Goal: Information Seeking & Learning: Find specific fact

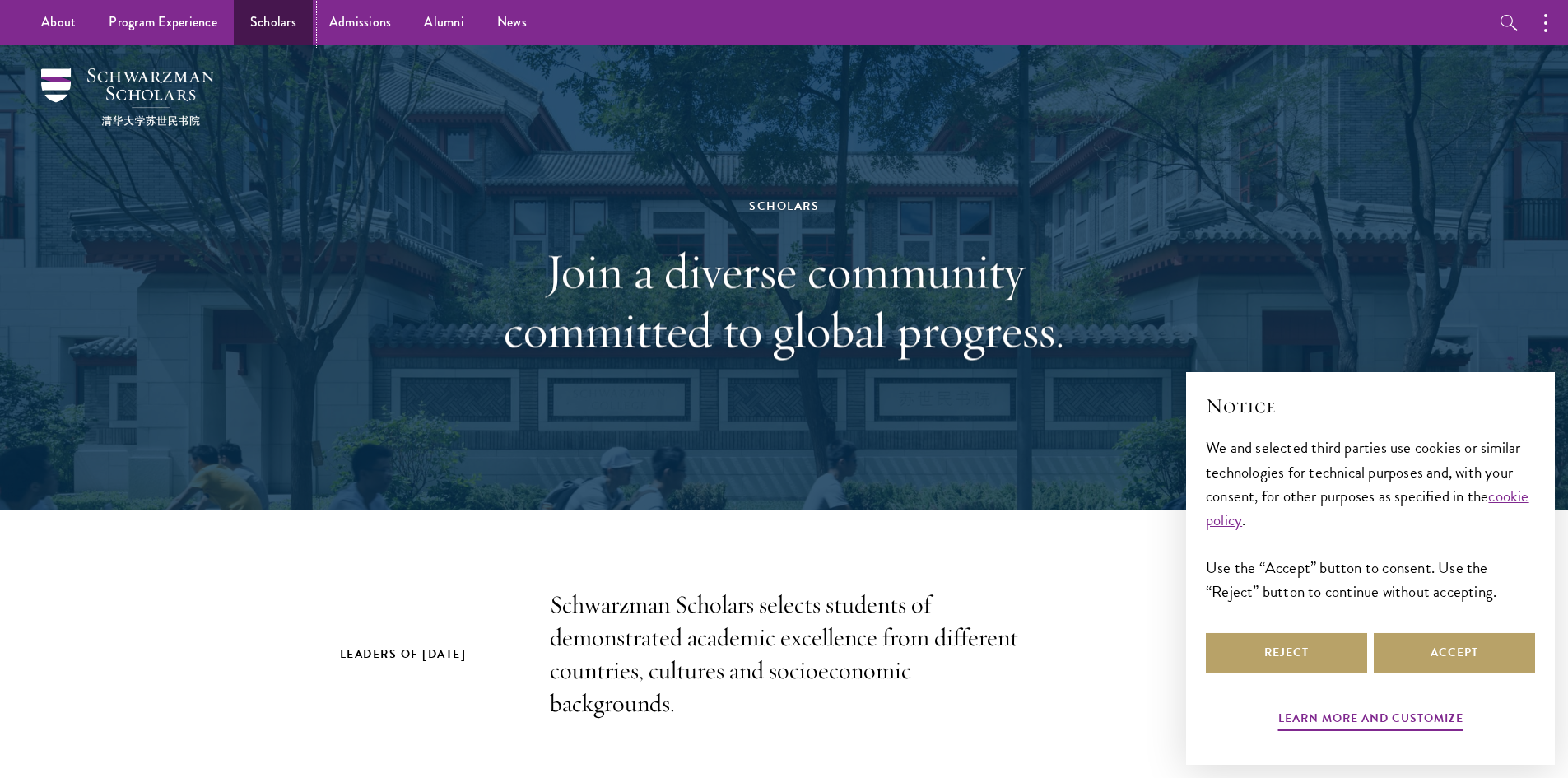
click at [261, 13] on link "Scholars" at bounding box center [273, 22] width 79 height 45
click at [1472, 657] on button "Accept" at bounding box center [1455, 653] width 161 height 40
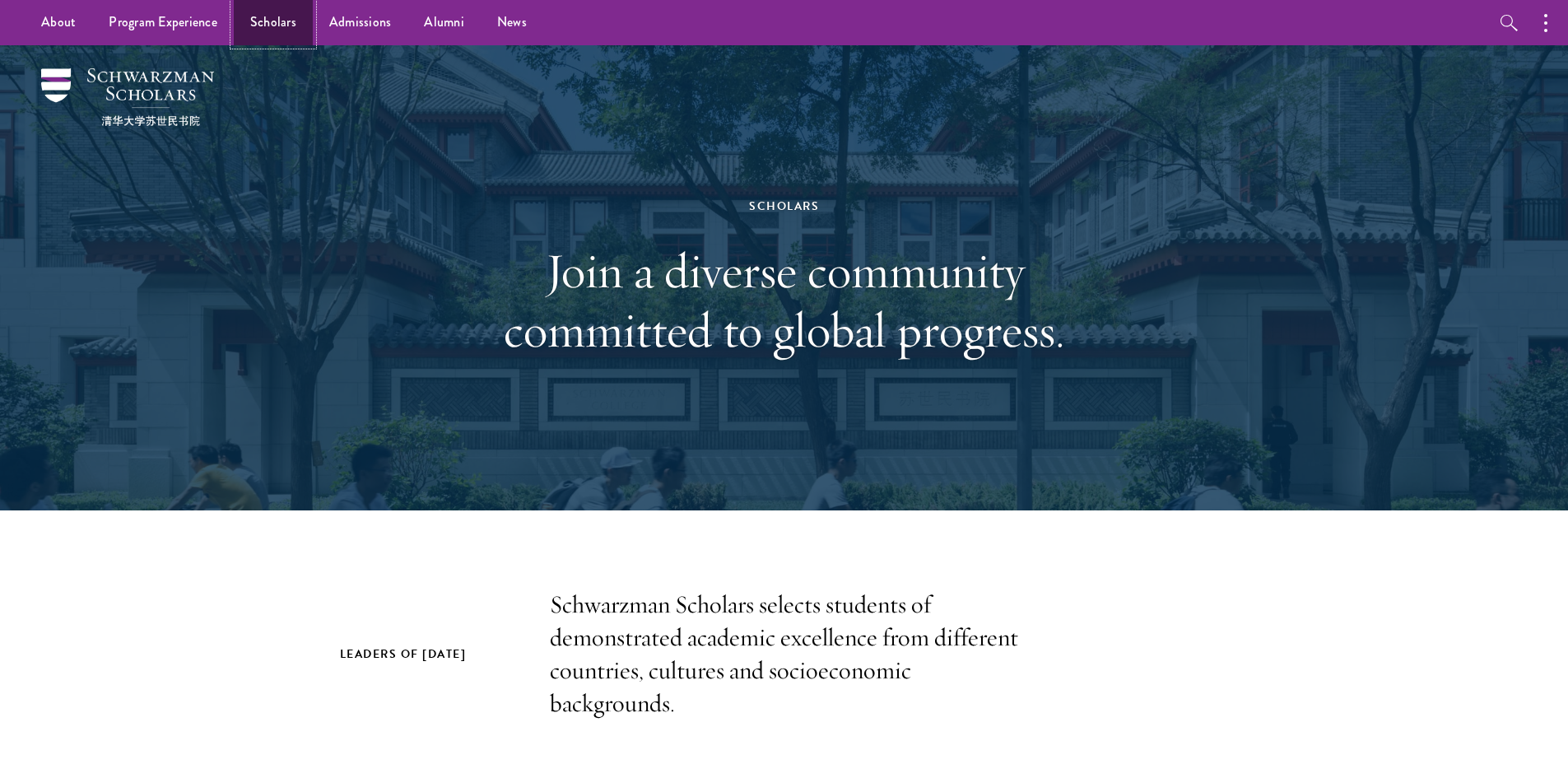
click at [285, 17] on link "Scholars" at bounding box center [273, 22] width 79 height 45
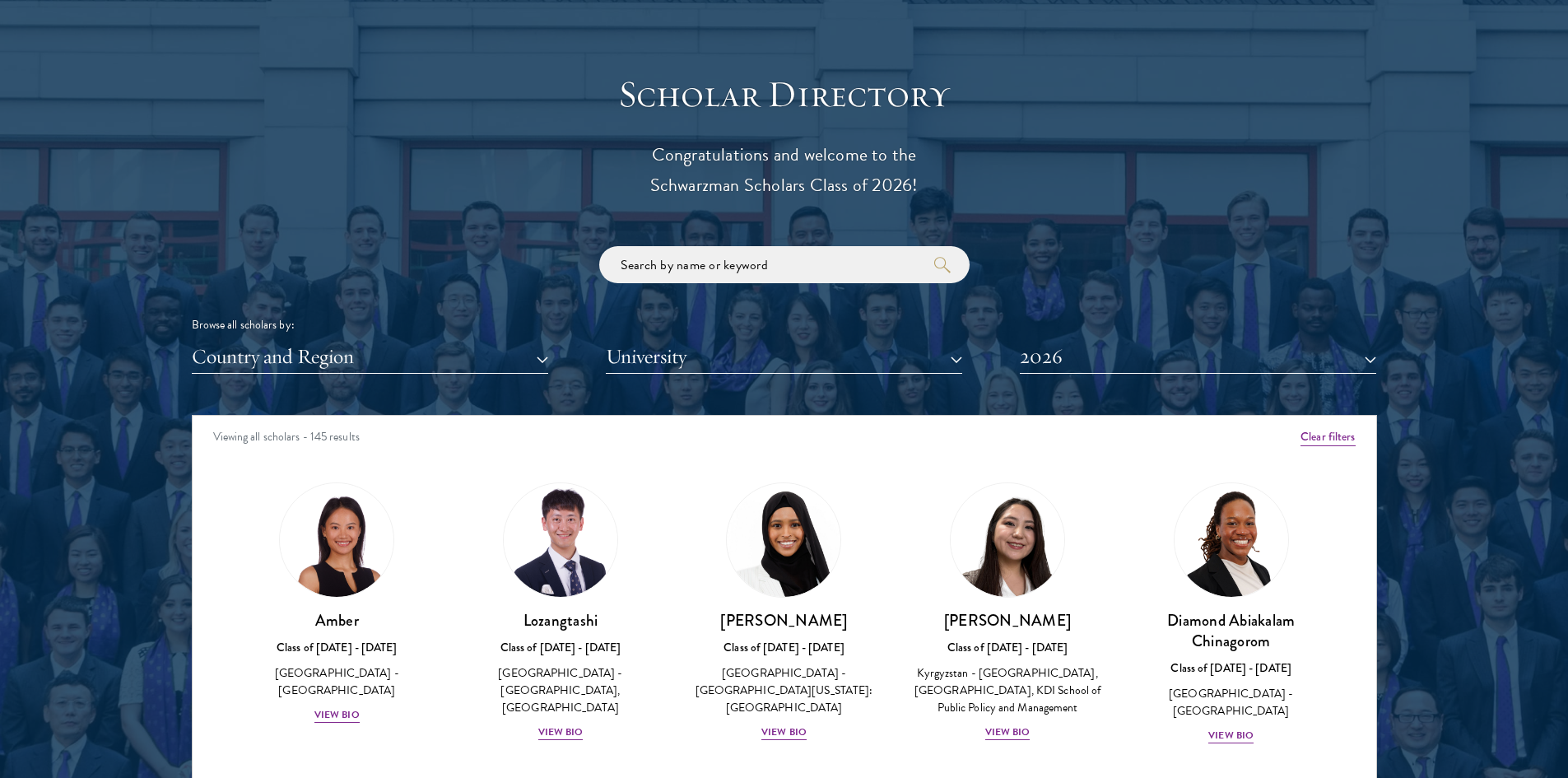
scroll to position [1811, 0]
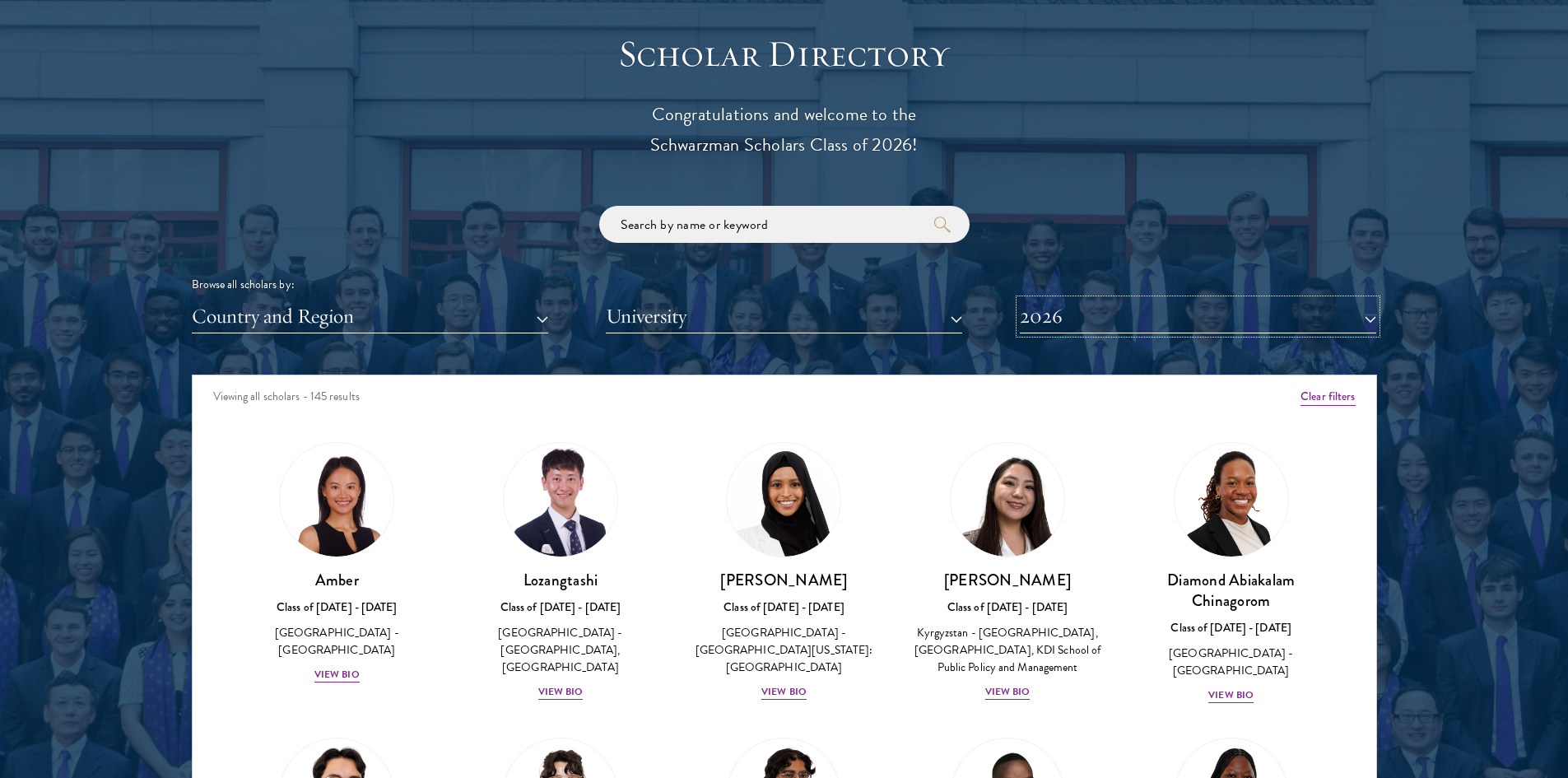
click at [1130, 312] on button "2026" at bounding box center [1198, 316] width 356 height 33
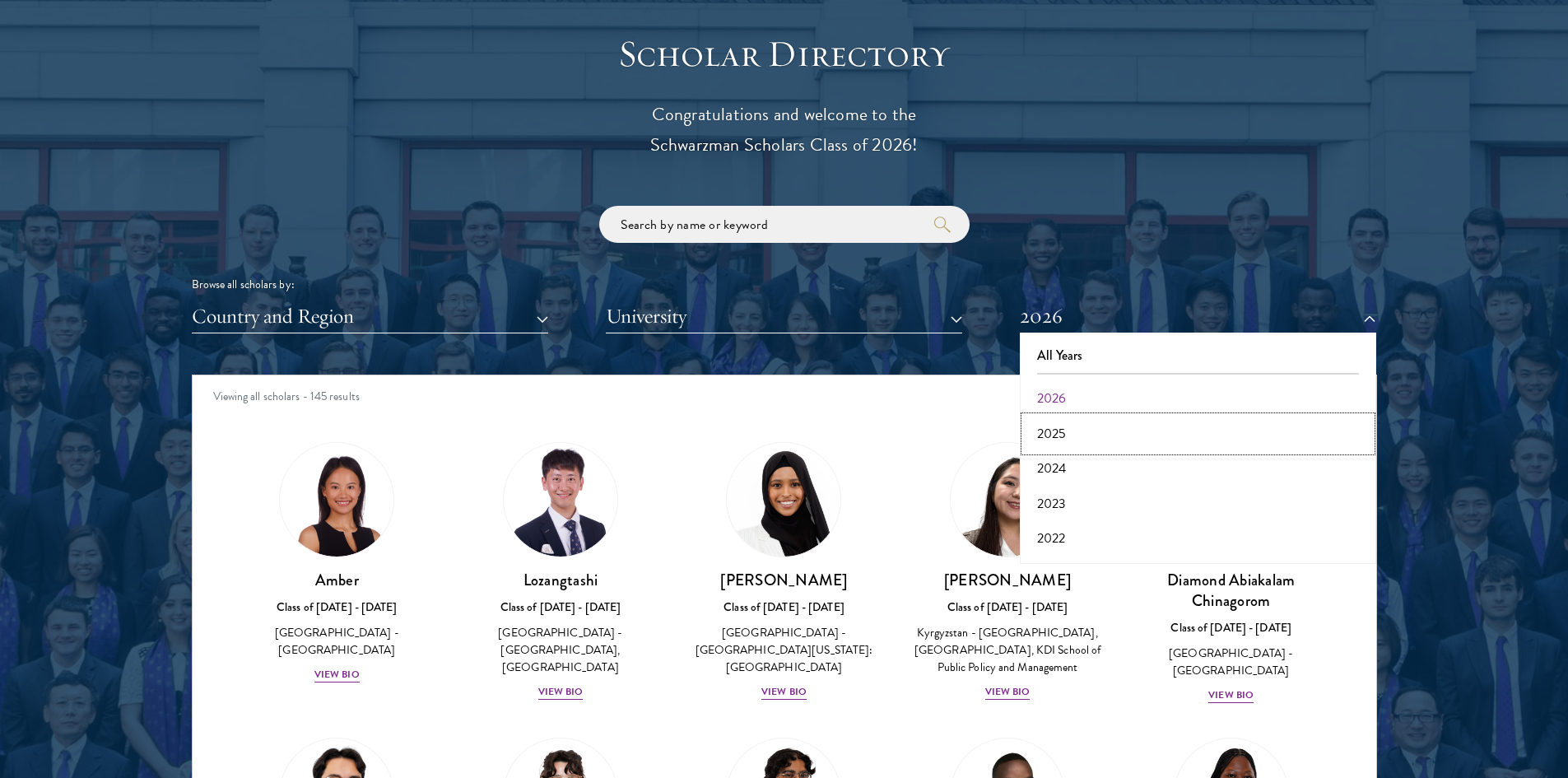
click at [1069, 437] on button "2025" at bounding box center [1198, 433] width 347 height 34
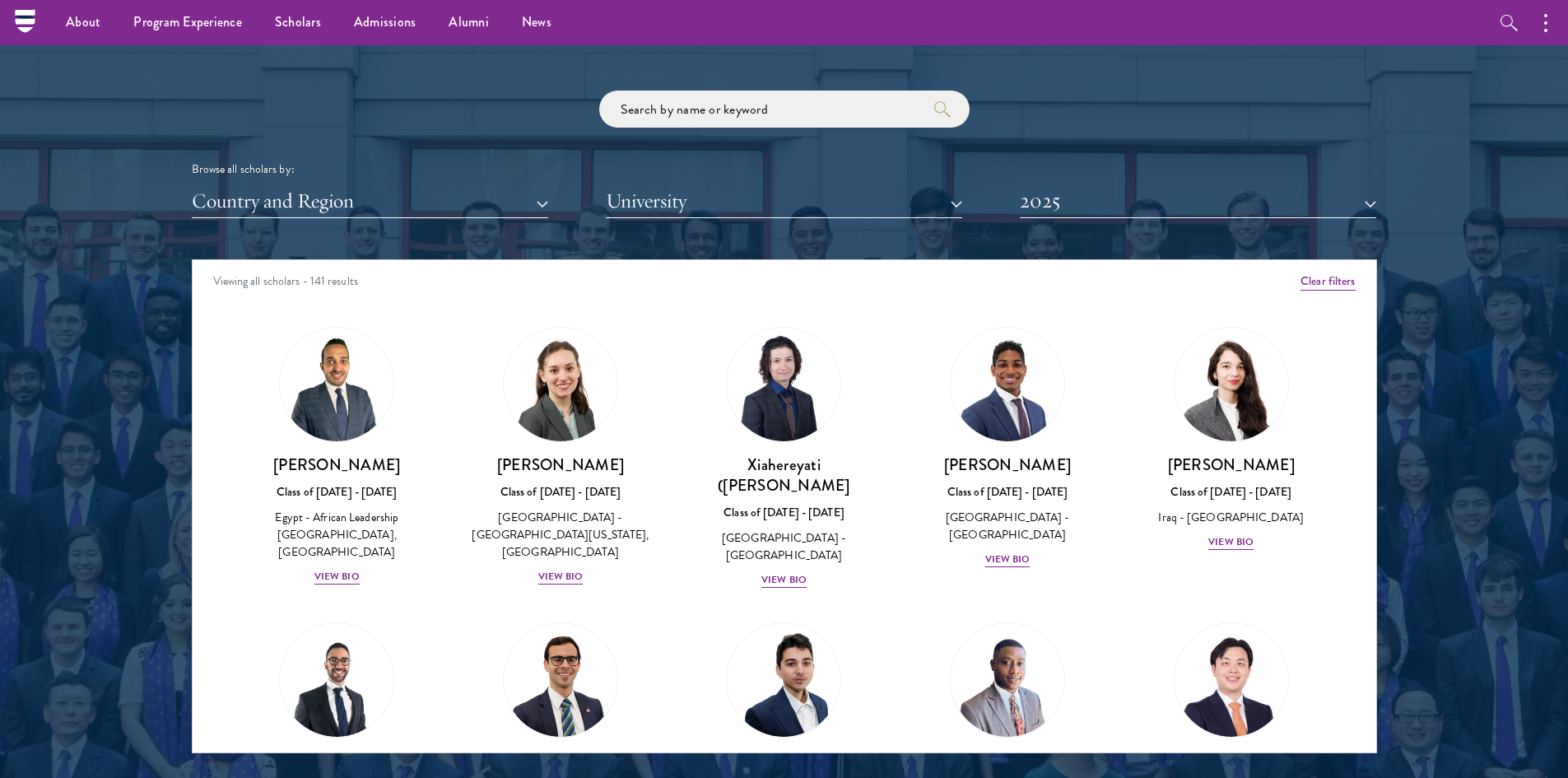
scroll to position [1811, 0]
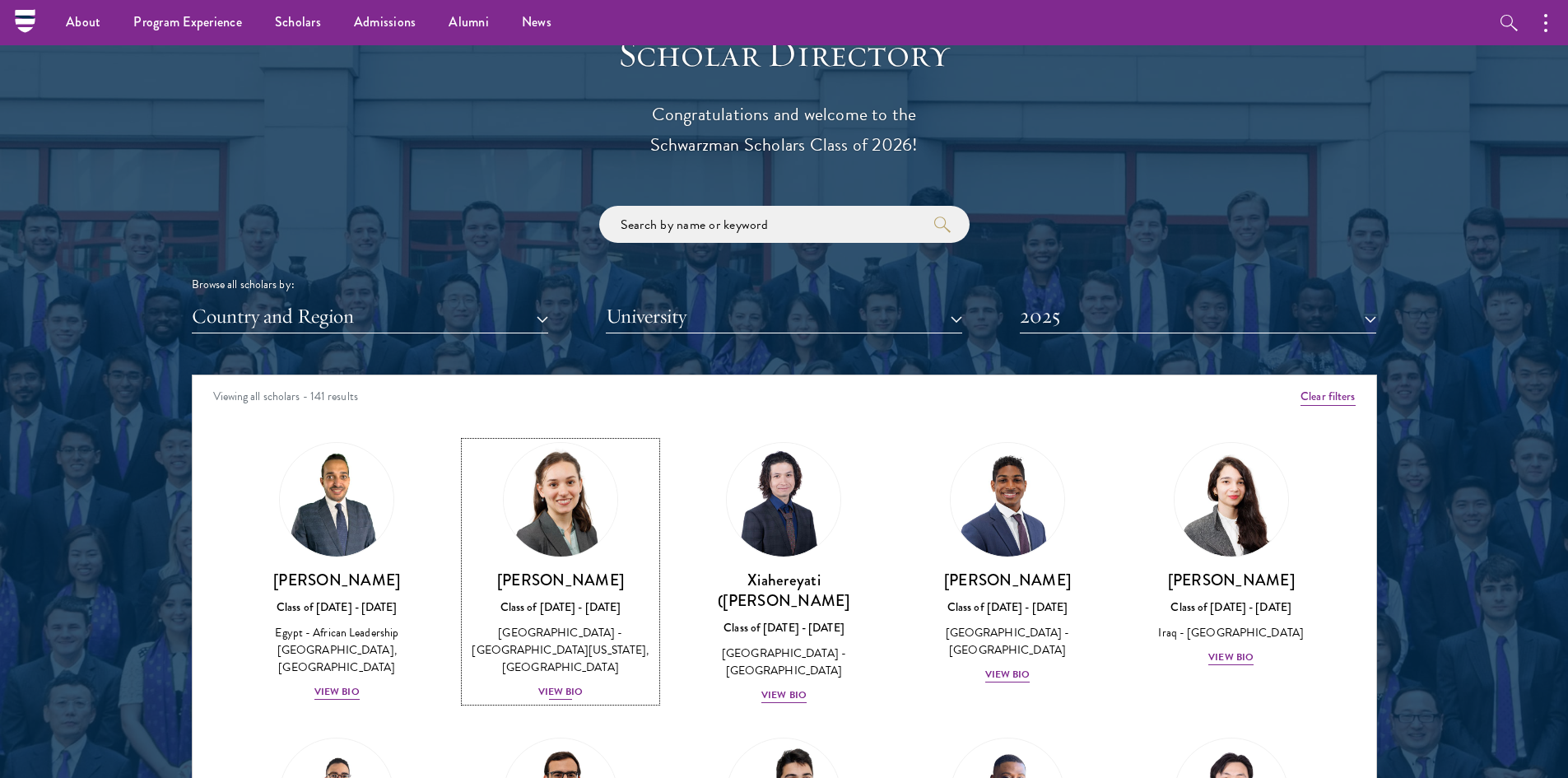
click at [555, 684] on div "View Bio" at bounding box center [561, 692] width 45 height 16
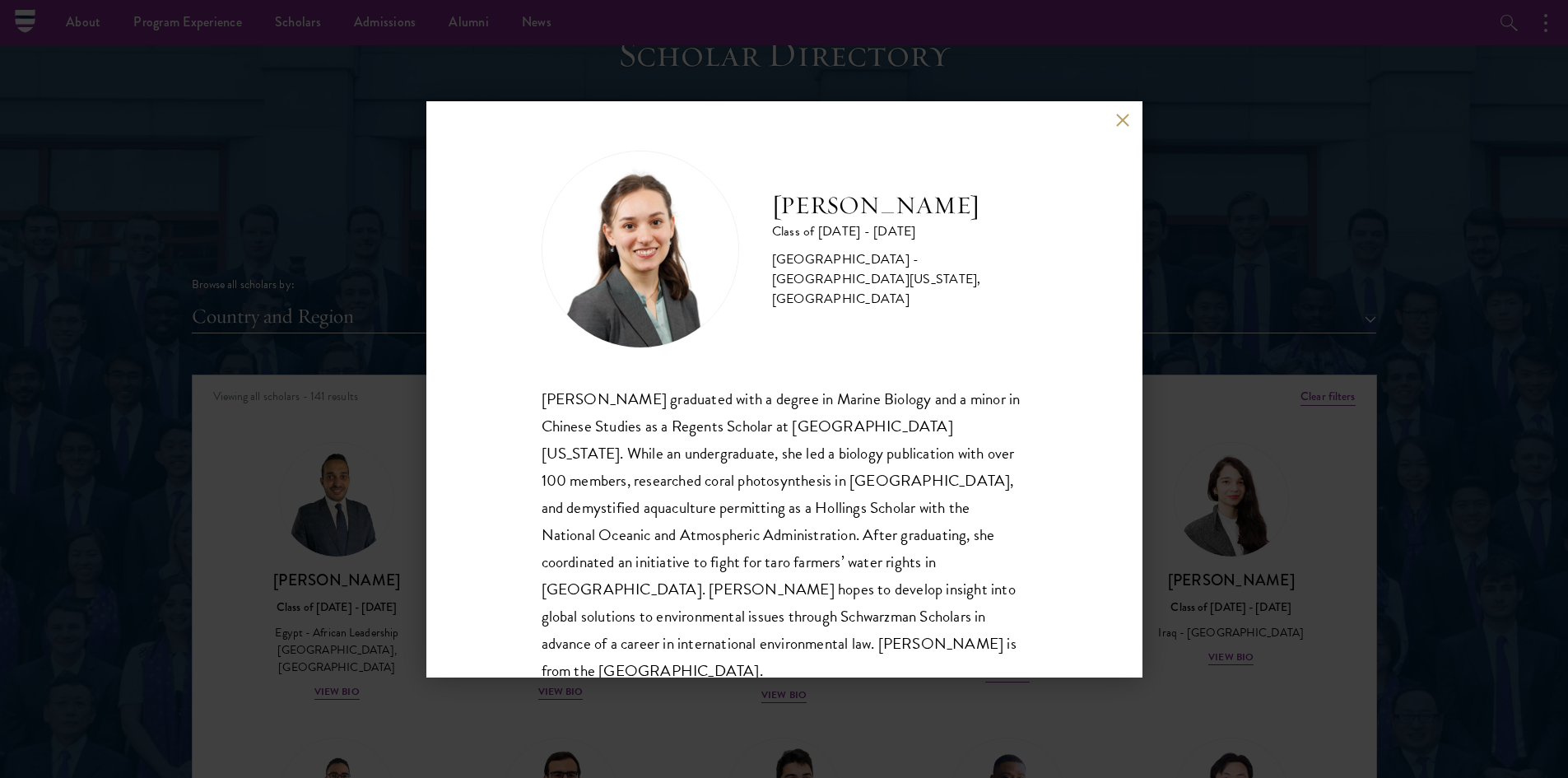
drag, startPoint x: 1112, startPoint y: 116, endPoint x: 1124, endPoint y: 115, distance: 12.0
click at [1112, 115] on div "Nicole Adamson Class of 2024 - 2025 United States of America - University of Ca…" at bounding box center [784, 389] width 716 height 577
click at [1113, 121] on div "Nicole Adamson Class of 2024 - 2025 United States of America - University of Ca…" at bounding box center [784, 389] width 716 height 577
click at [1120, 120] on button at bounding box center [1123, 121] width 14 height 14
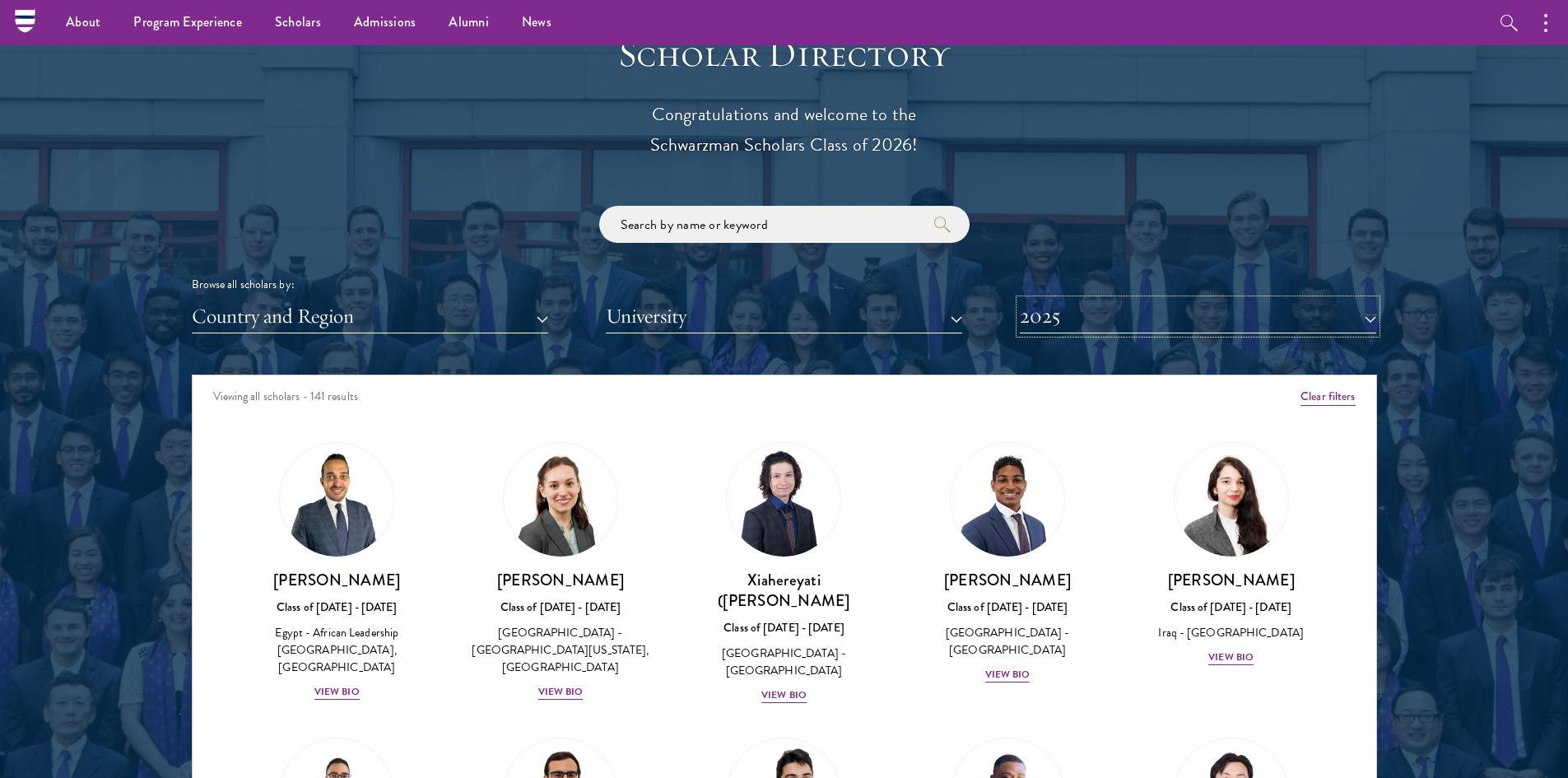
click at [1102, 325] on button "2025" at bounding box center [1198, 316] width 356 height 33
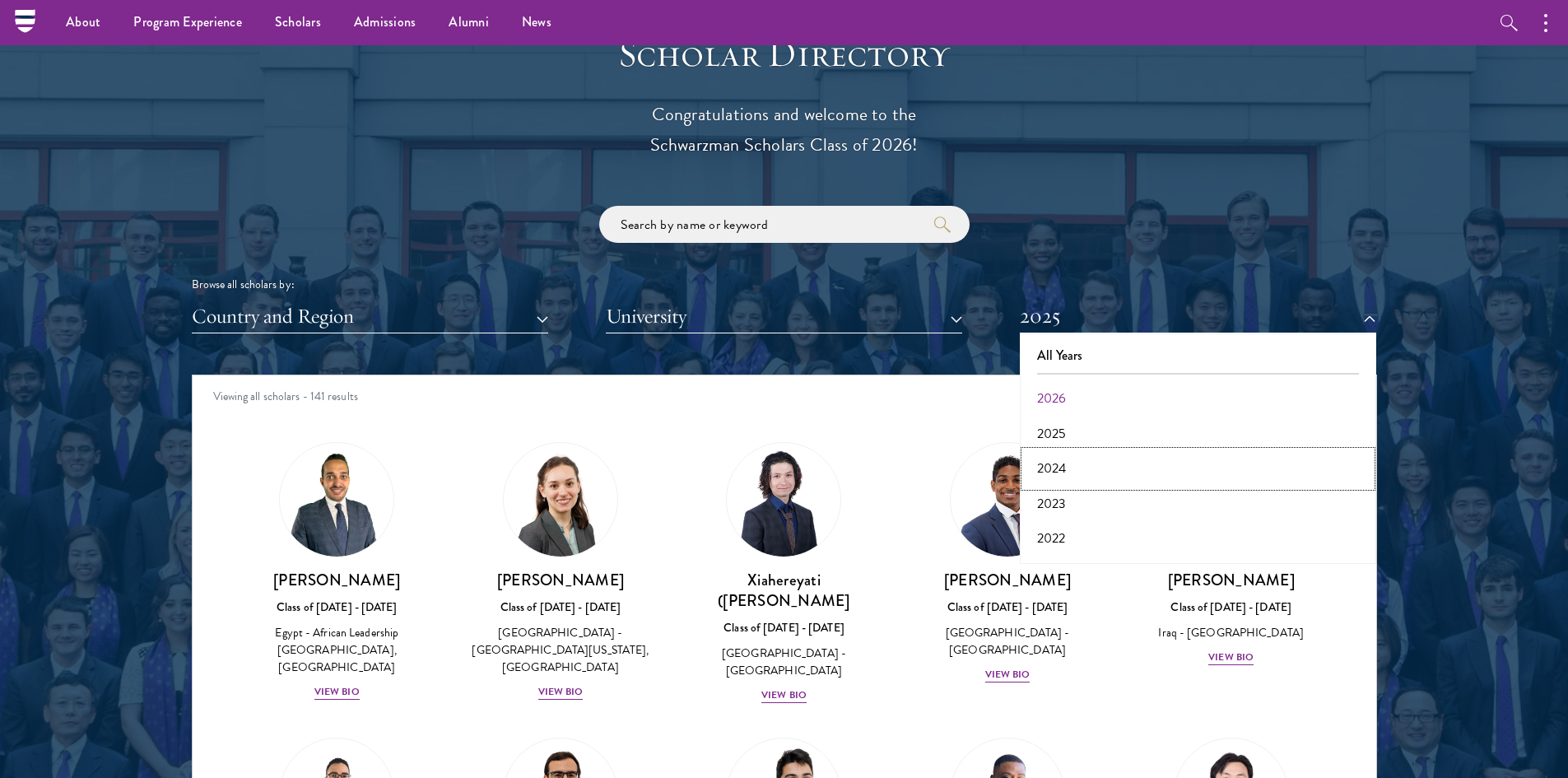
click at [1050, 463] on button "2024" at bounding box center [1198, 468] width 347 height 34
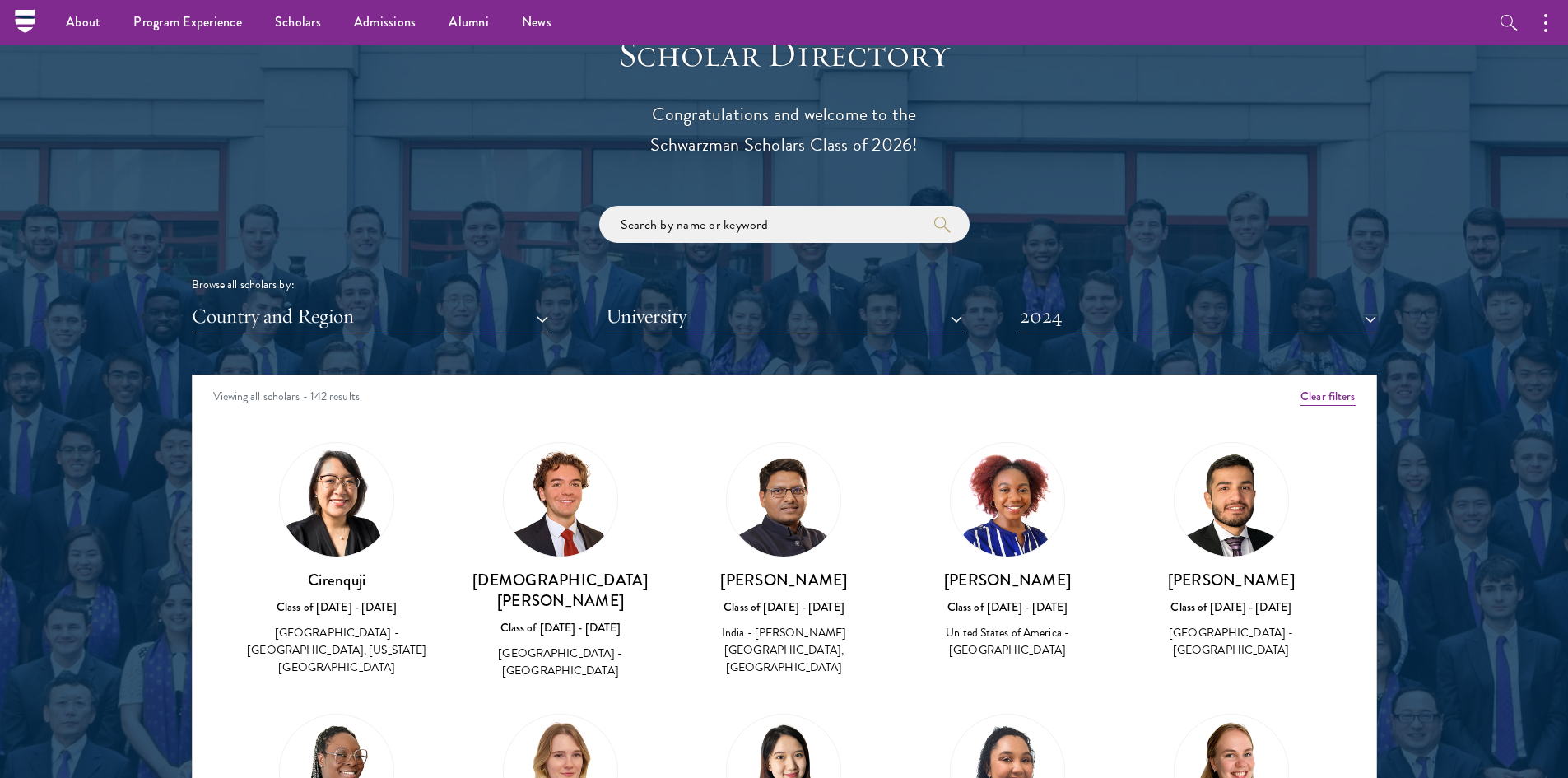
click at [771, 524] on img at bounding box center [784, 500] width 114 height 114
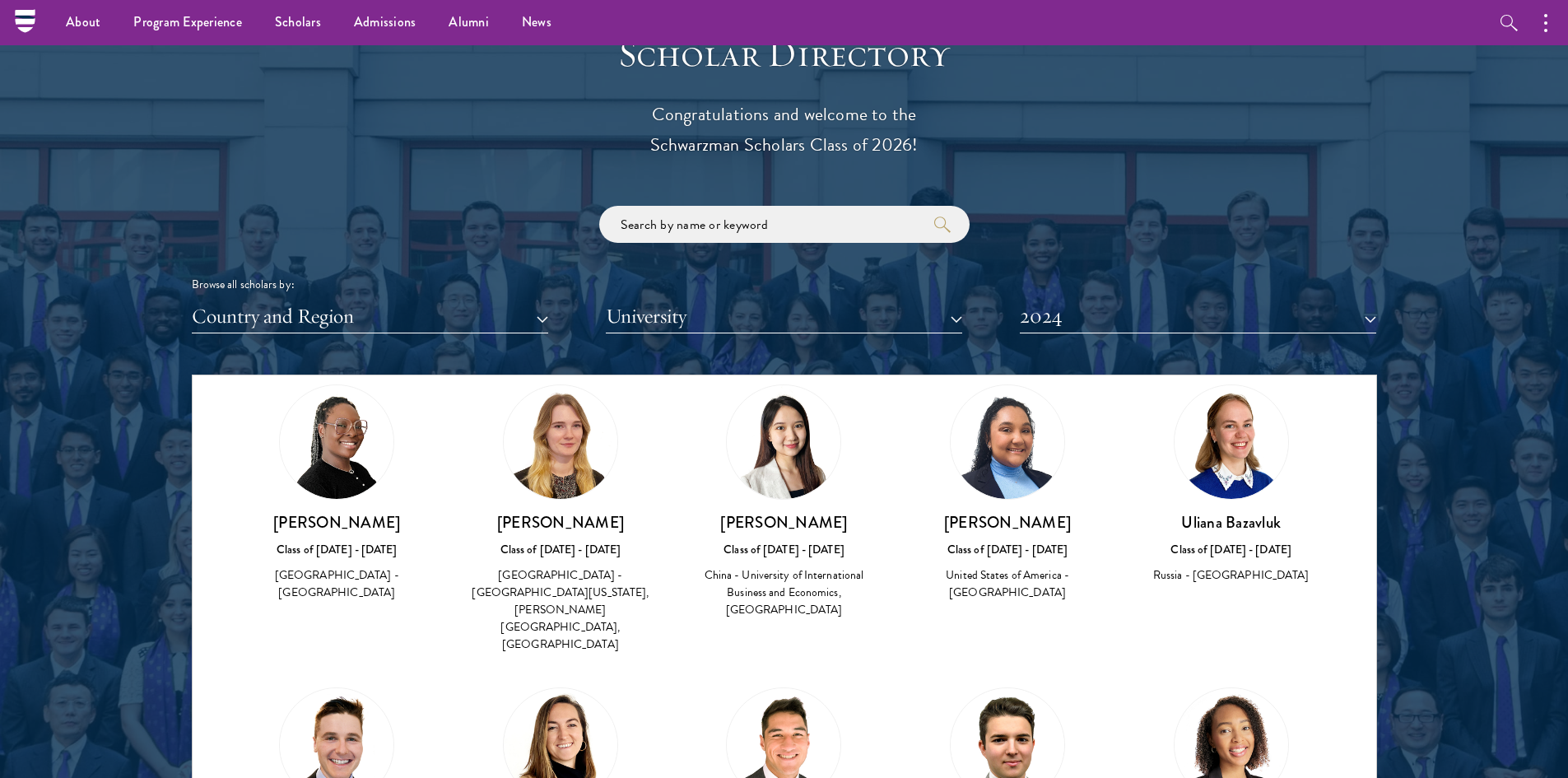
scroll to position [247, 0]
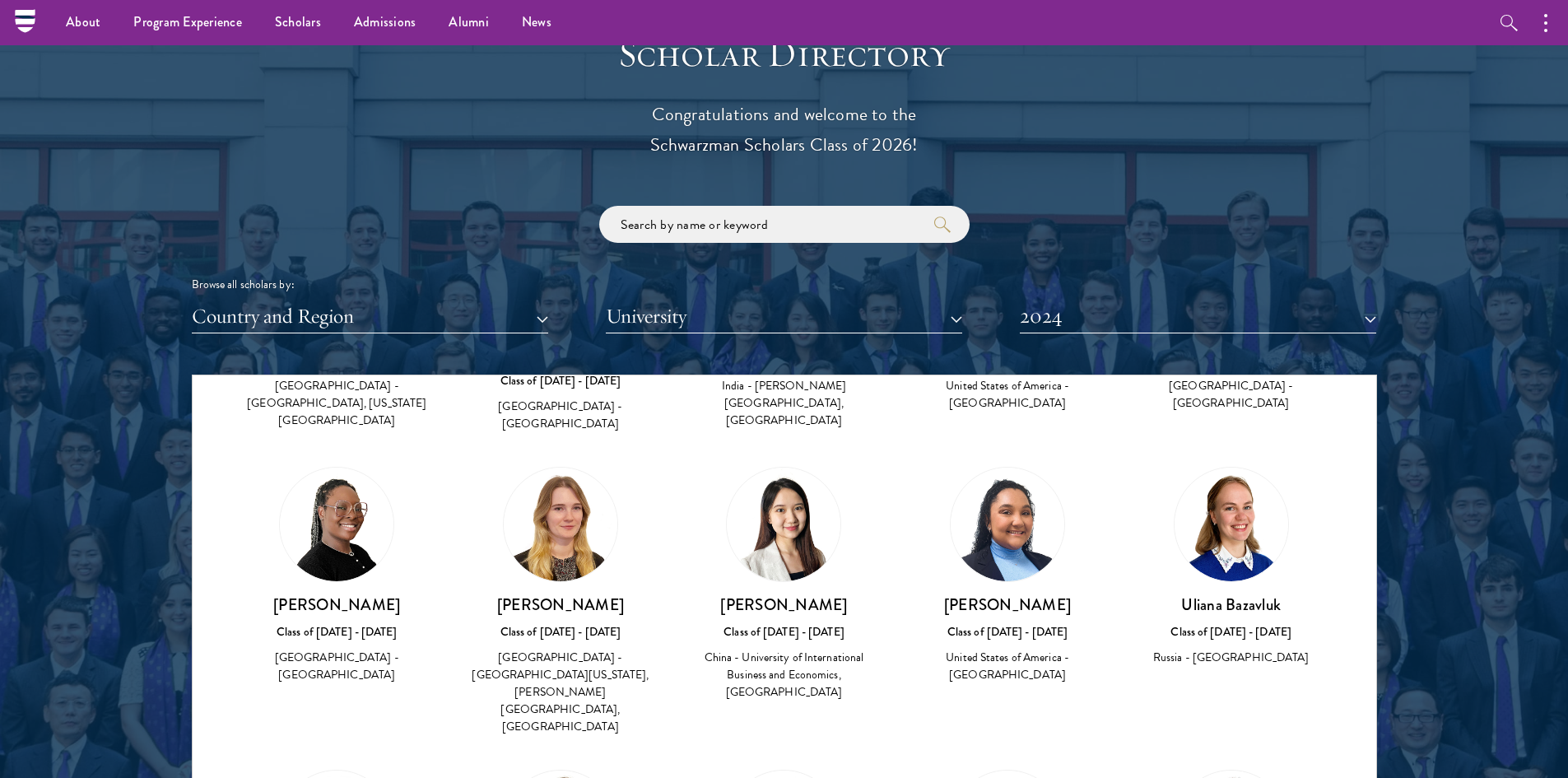
click at [514, 525] on img at bounding box center [560, 524] width 114 height 114
click at [672, 332] on button "University" at bounding box center [784, 316] width 356 height 33
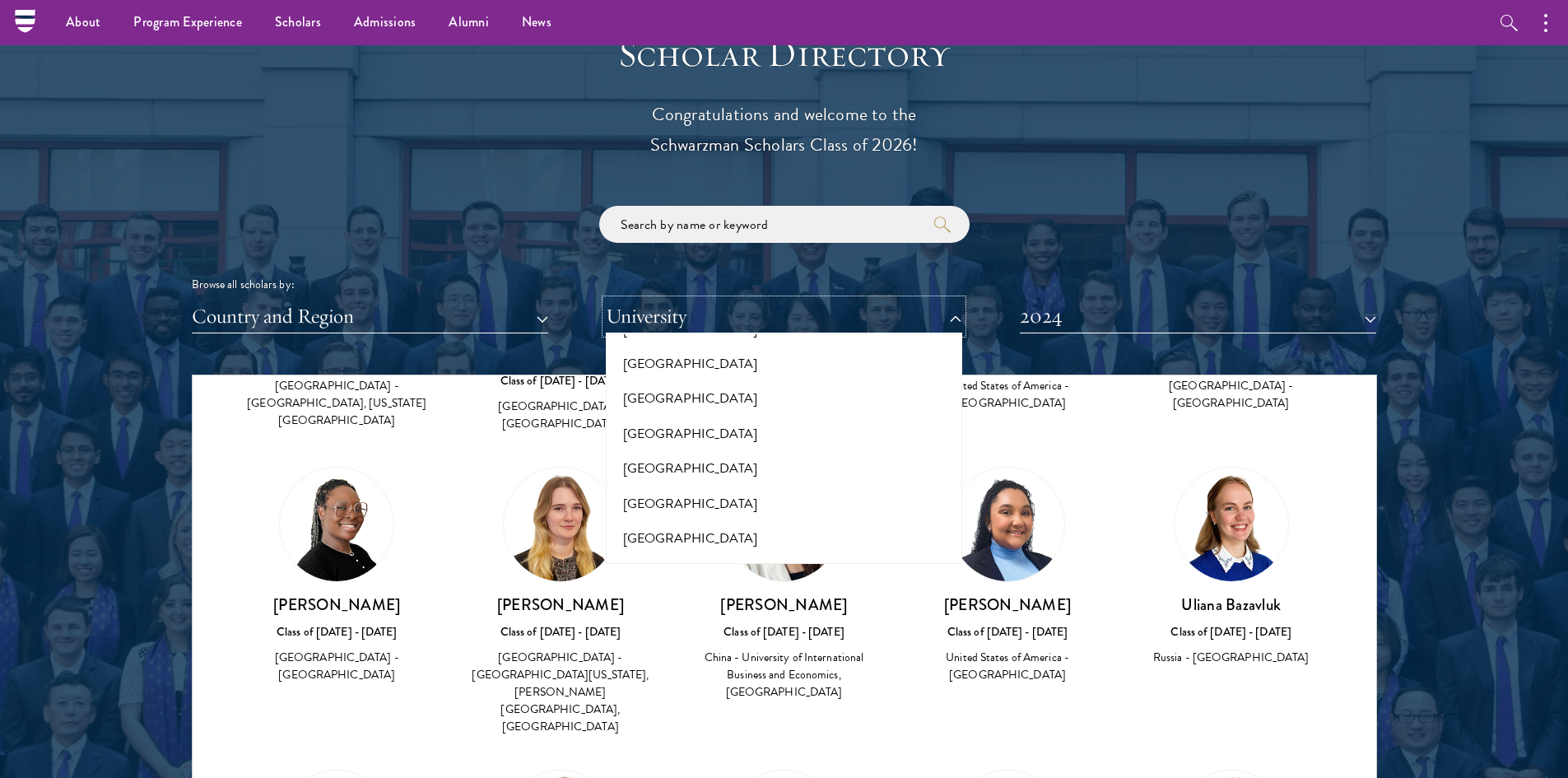
scroll to position [11856, 0]
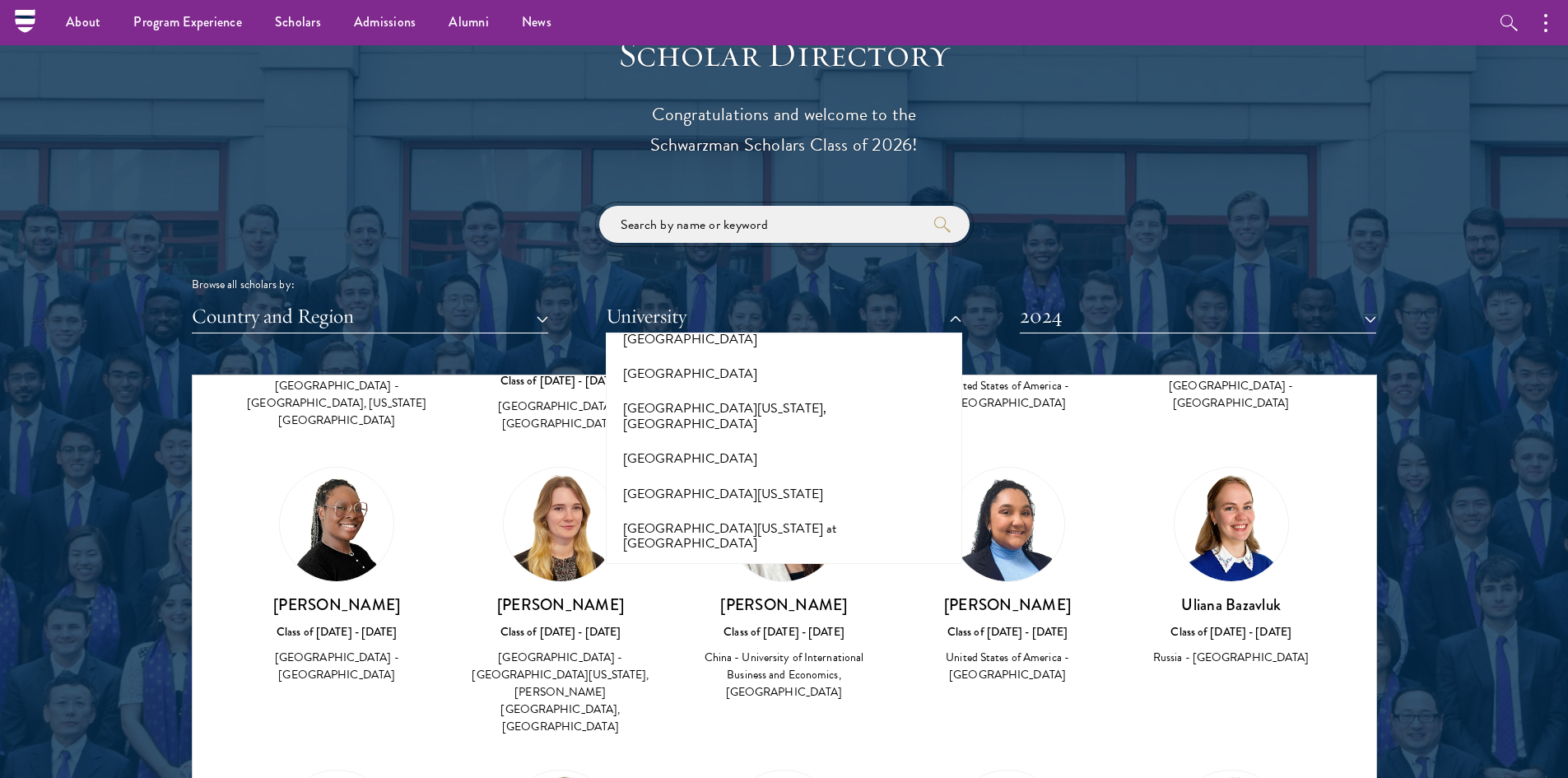
click at [697, 233] on input "search" at bounding box center [784, 224] width 371 height 37
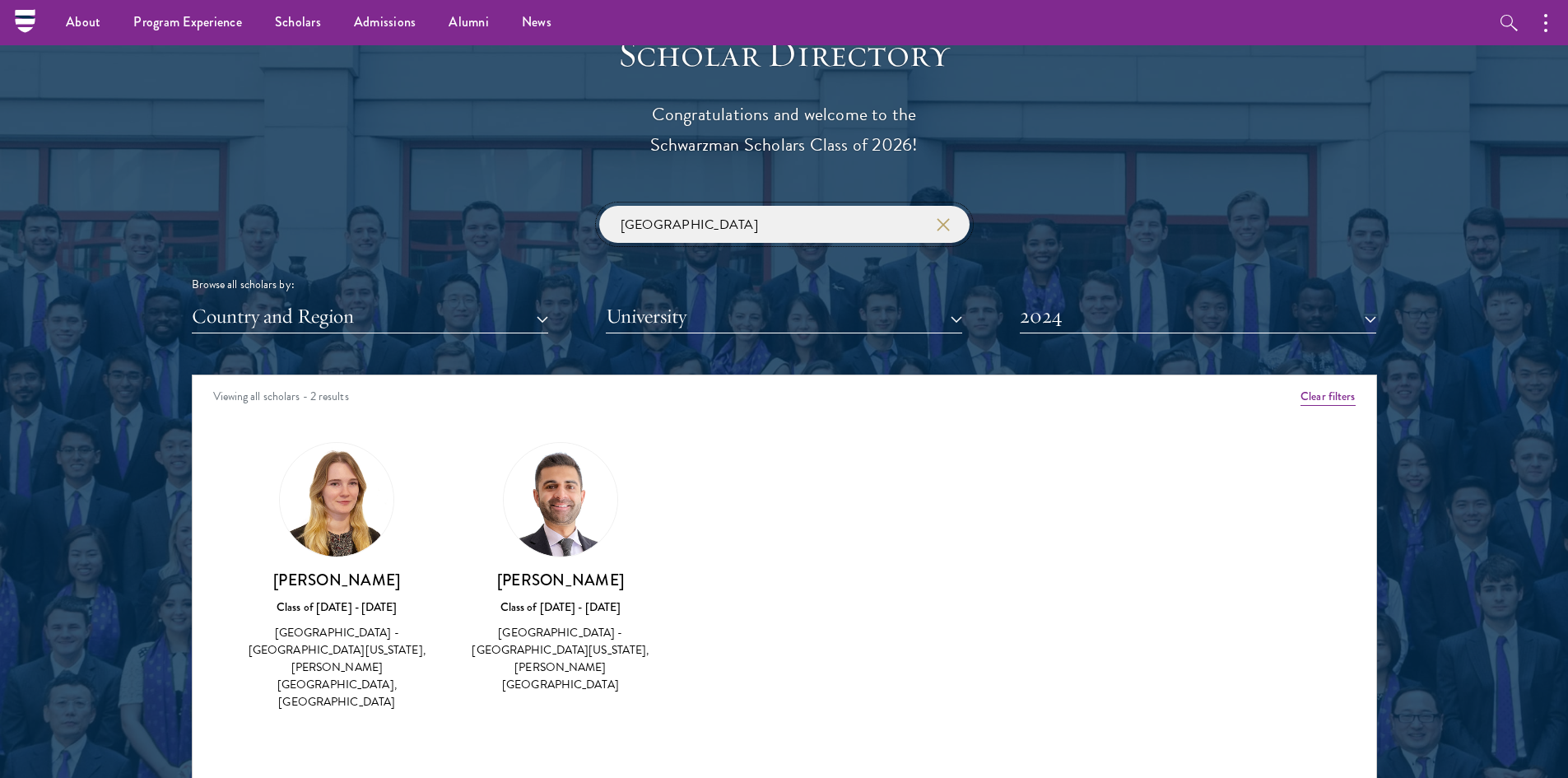
type input "university of michiga"
click at [313, 517] on img at bounding box center [337, 500] width 114 height 114
click at [374, 605] on div "Class of [DATE] - [DATE]" at bounding box center [338, 607] width 191 height 18
click at [556, 577] on h3 "[PERSON_NAME]" at bounding box center [561, 580] width 191 height 20
click at [1050, 330] on button "2024" at bounding box center [1198, 316] width 356 height 33
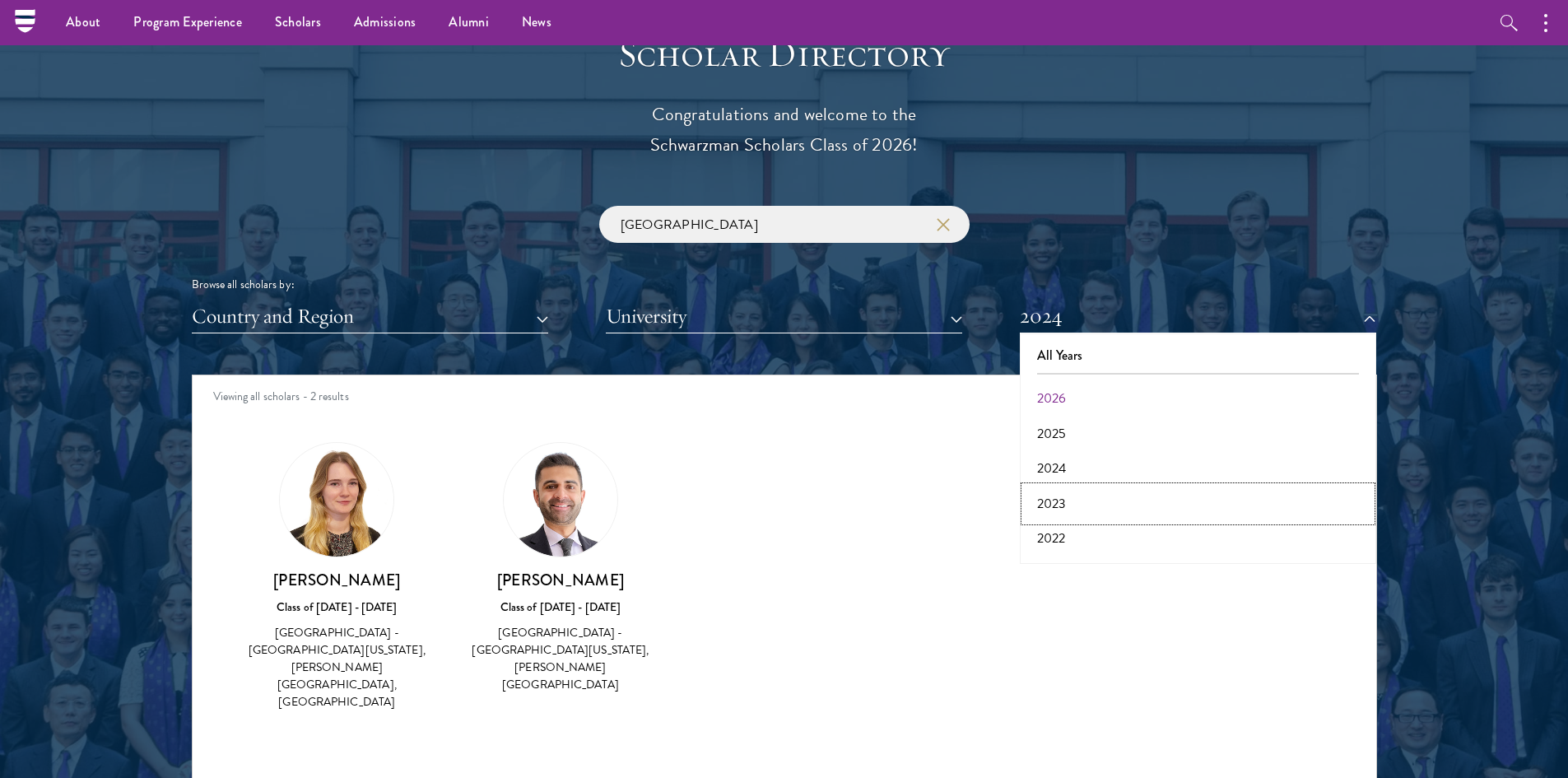
click at [1064, 502] on button "2023" at bounding box center [1198, 504] width 347 height 34
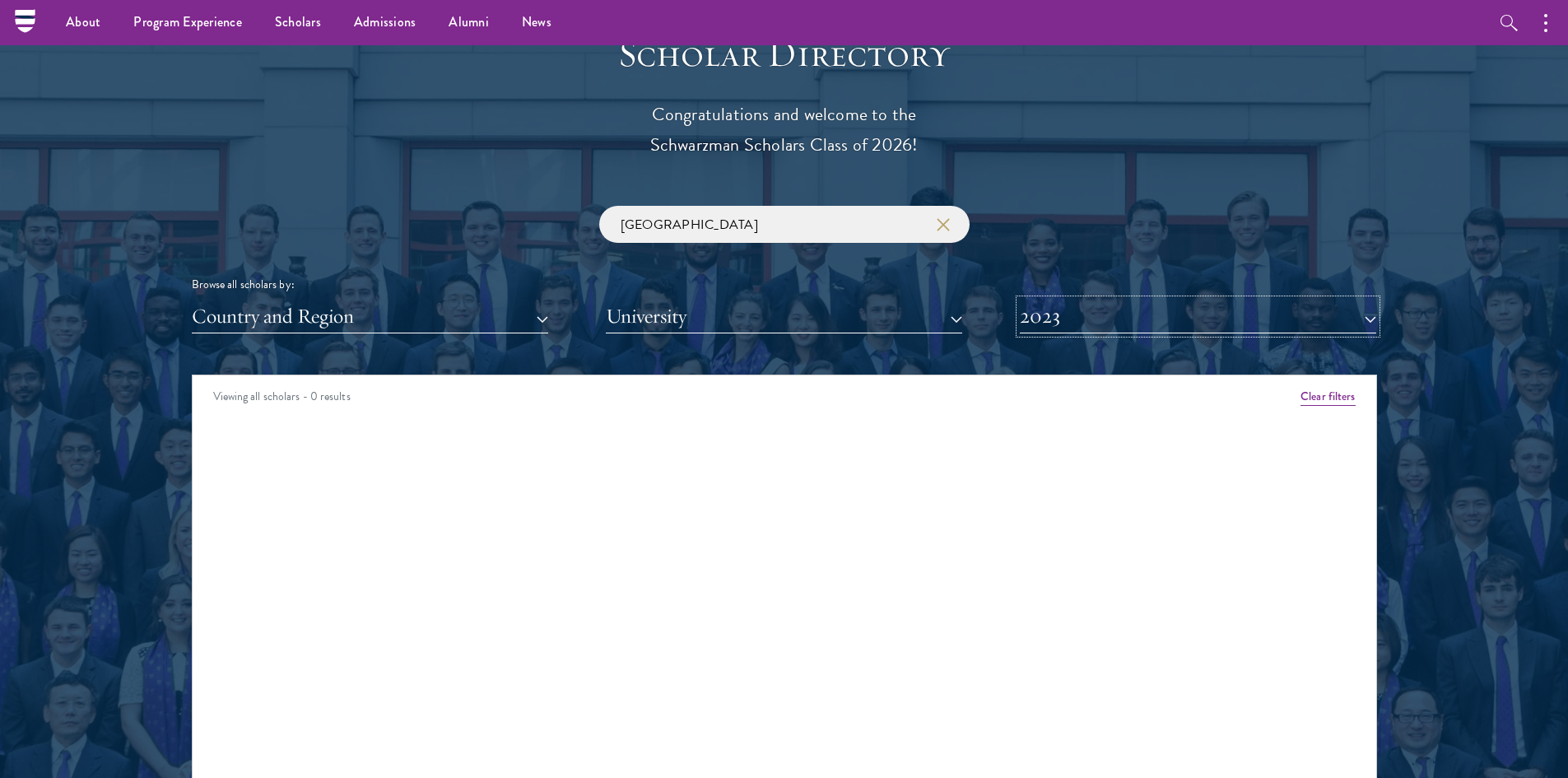
click at [1038, 323] on button "2023" at bounding box center [1198, 316] width 356 height 33
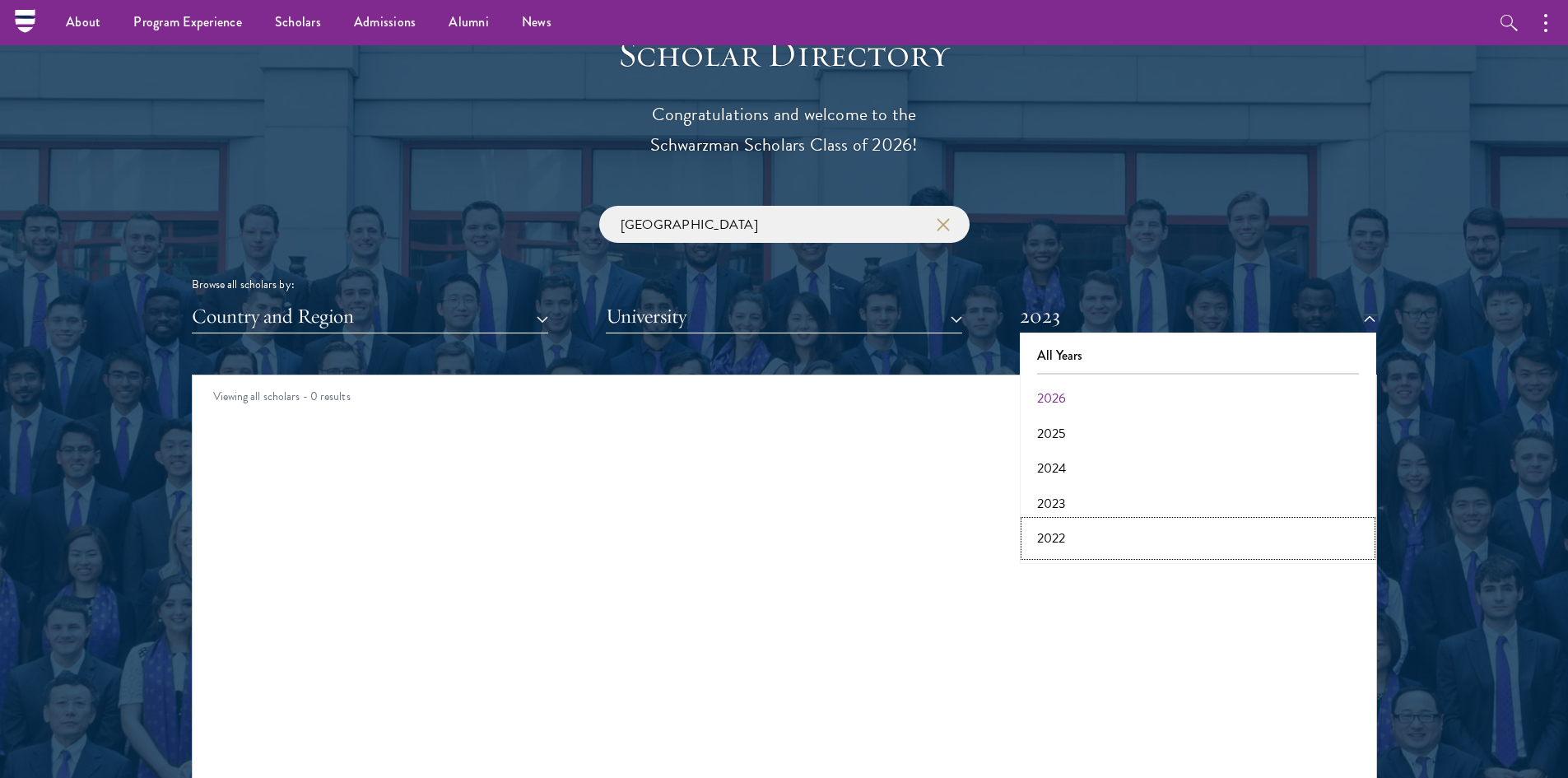
click at [1064, 534] on button "2022" at bounding box center [1198, 538] width 347 height 34
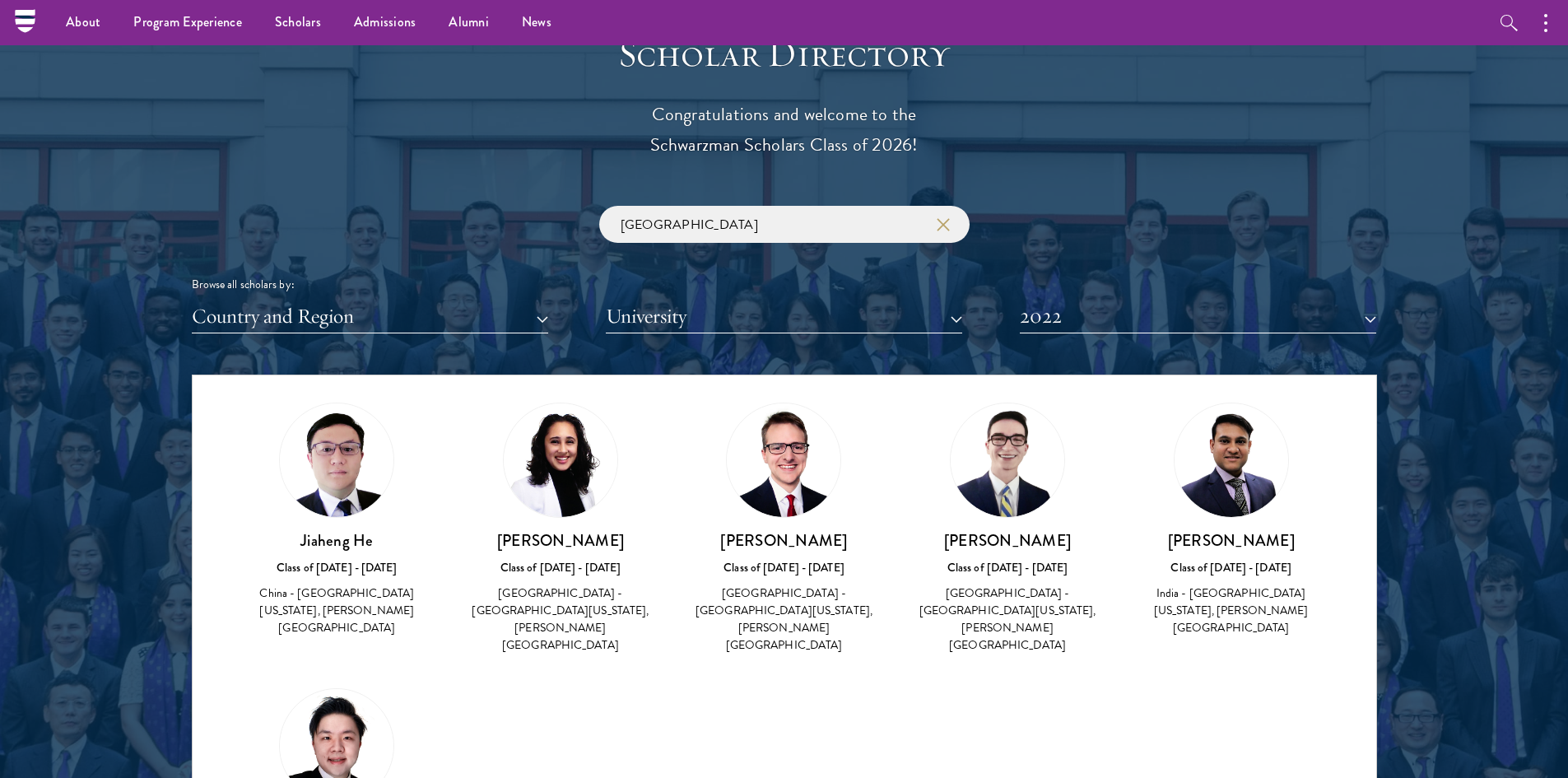
scroll to position [11, 0]
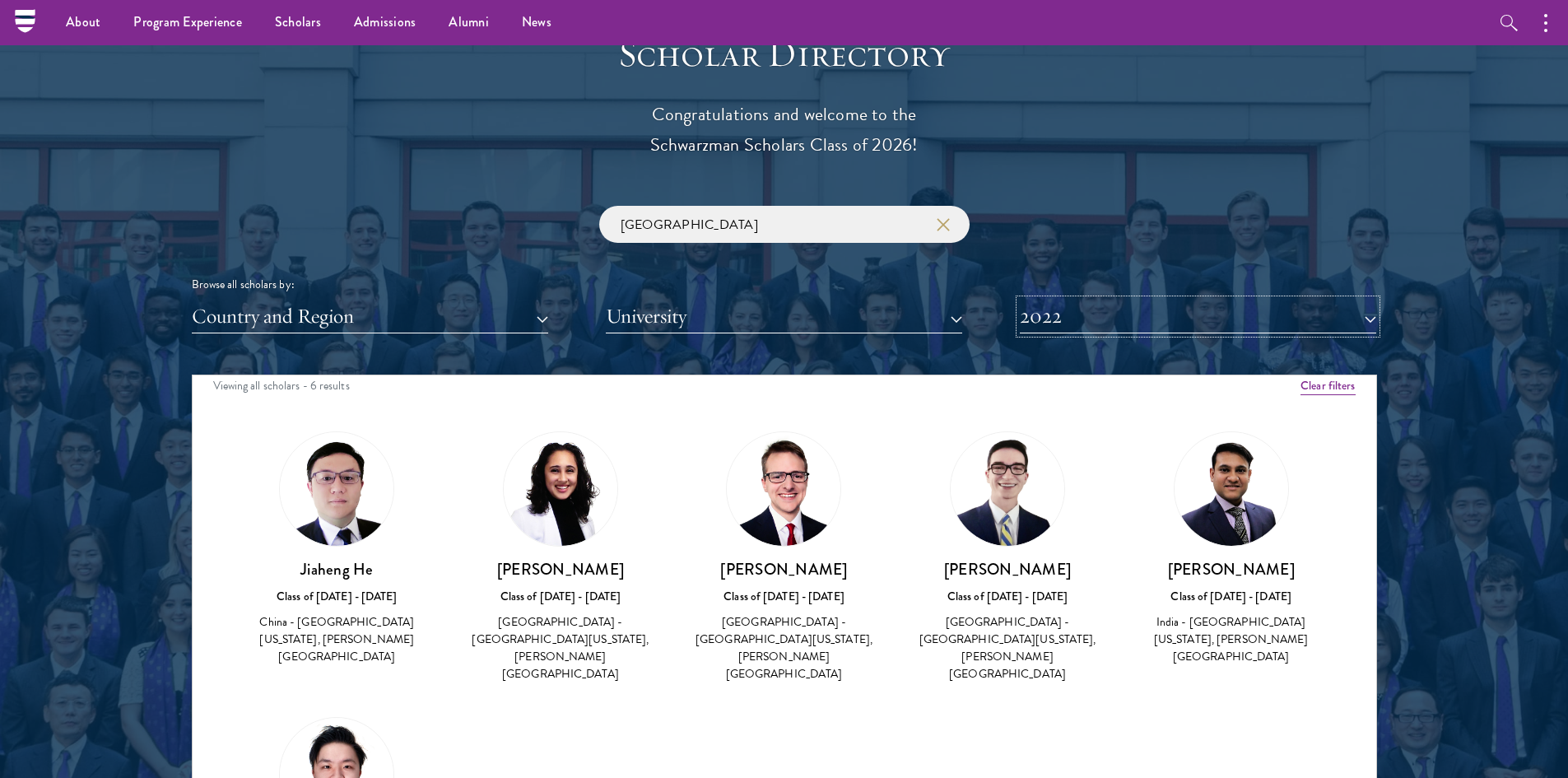
click at [1221, 312] on button "2022" at bounding box center [1198, 316] width 356 height 33
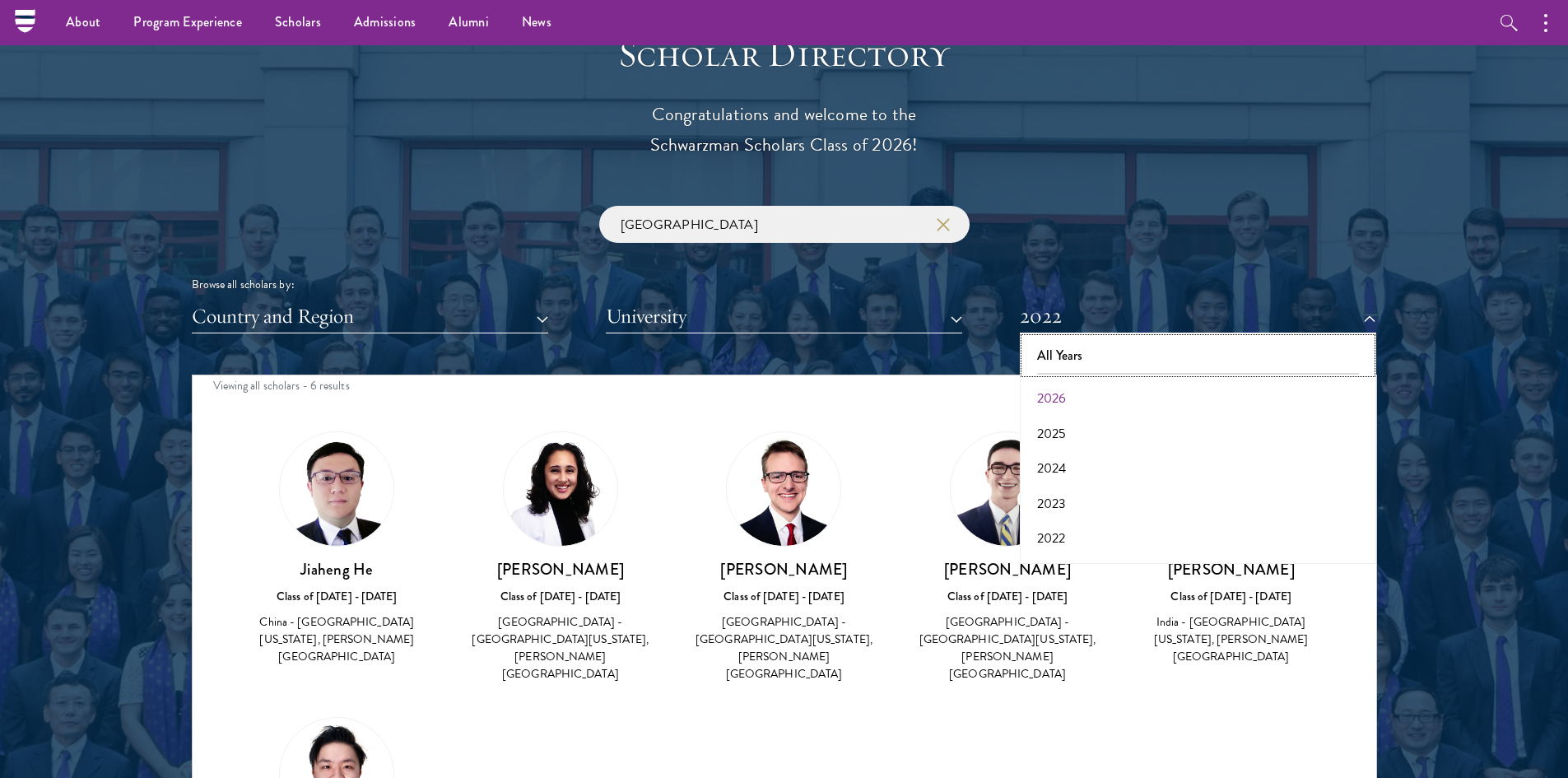
click at [1191, 342] on button "All Years" at bounding box center [1198, 355] width 347 height 34
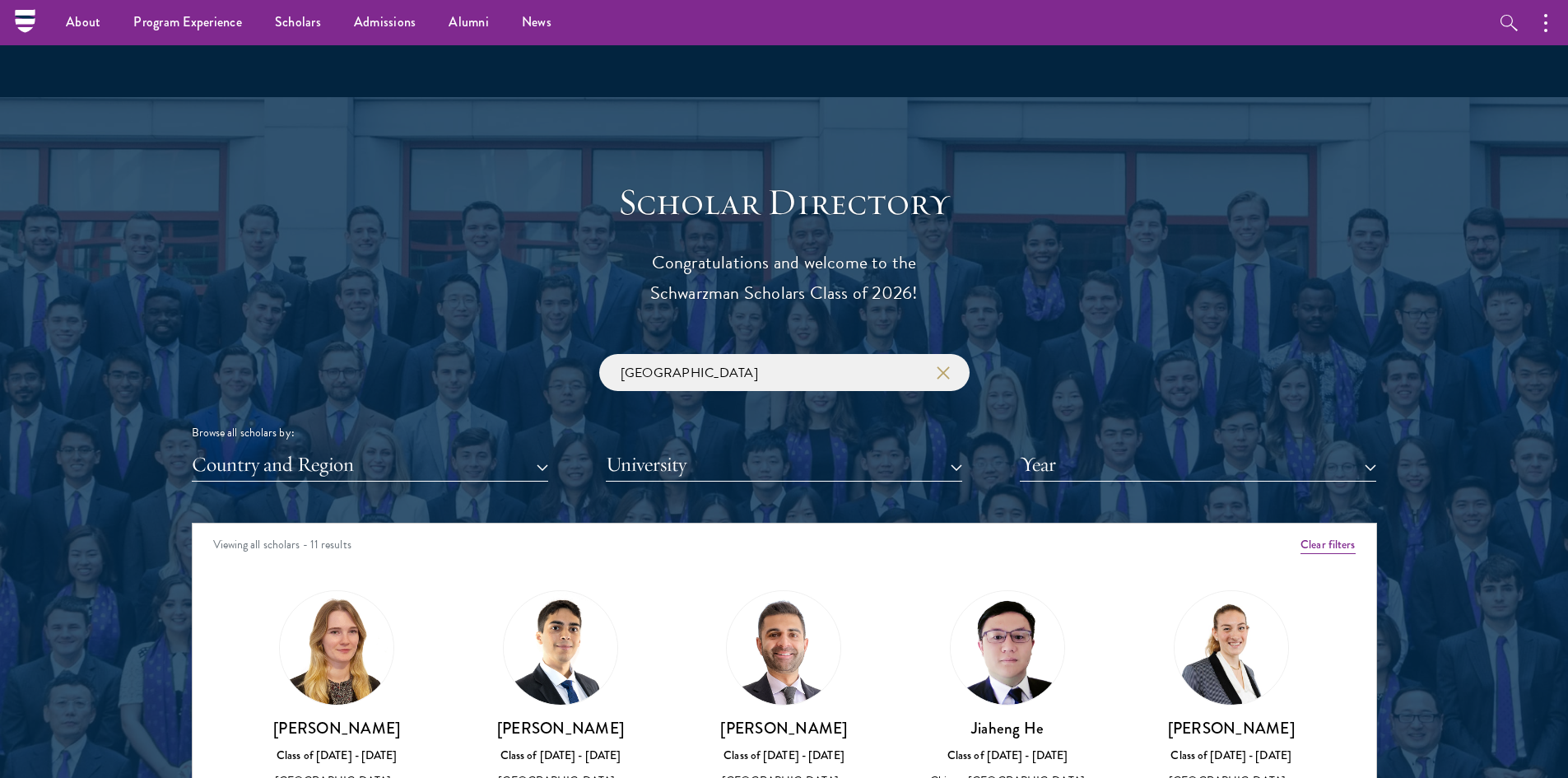
scroll to position [1564, 0]
